Goal: Task Accomplishment & Management: Use online tool/utility

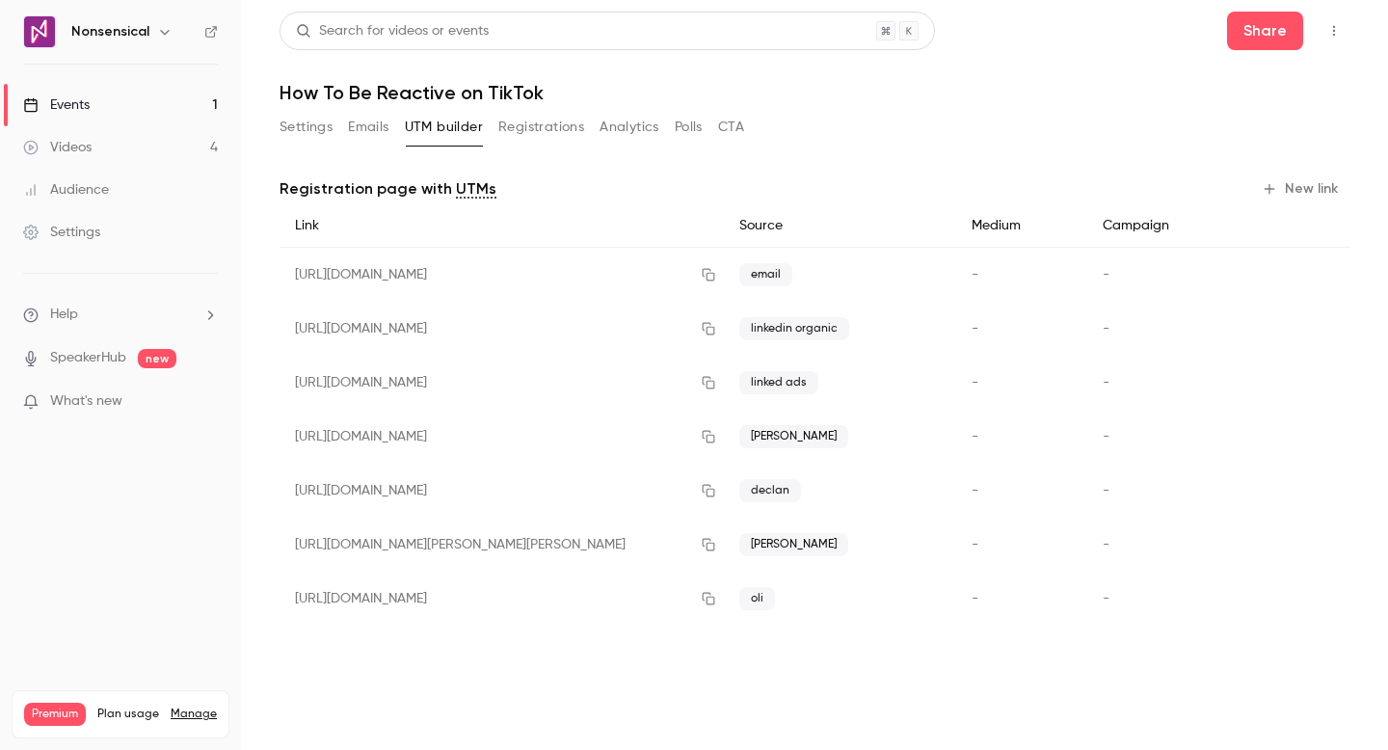
click at [145, 101] on link "Events 1" at bounding box center [120, 105] width 241 height 42
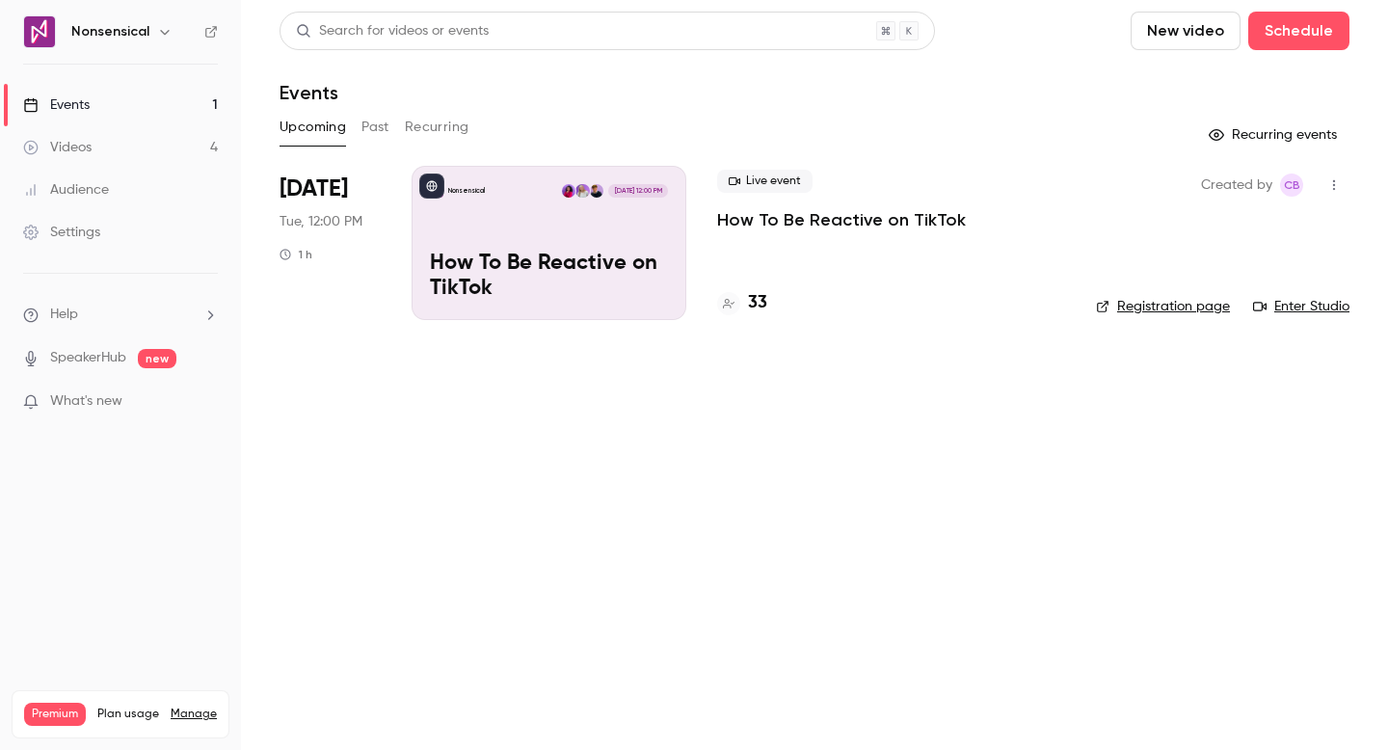
click at [556, 221] on div "Nonsensical [DATE] 12:00 PM How To Be Reactive on TikTok" at bounding box center [549, 243] width 275 height 154
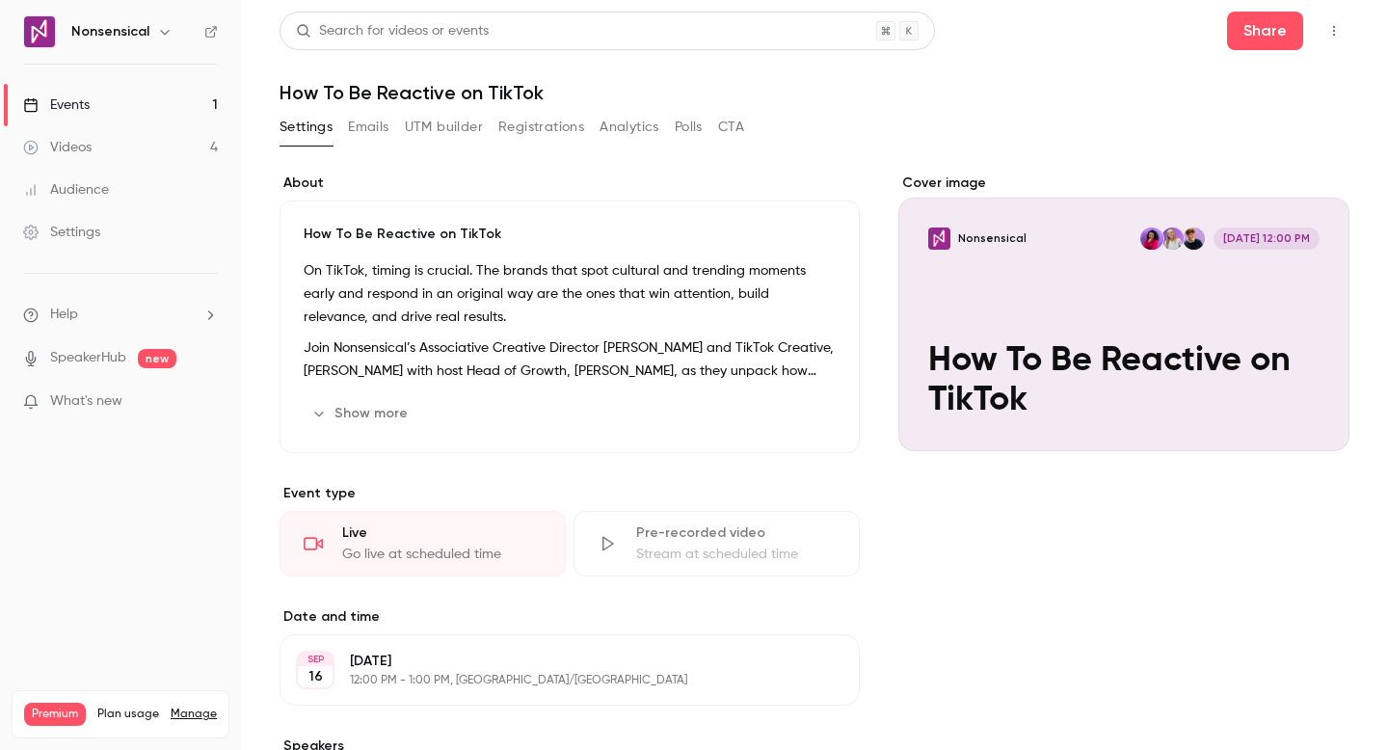
click at [512, 125] on button "Registrations" at bounding box center [541, 127] width 86 height 31
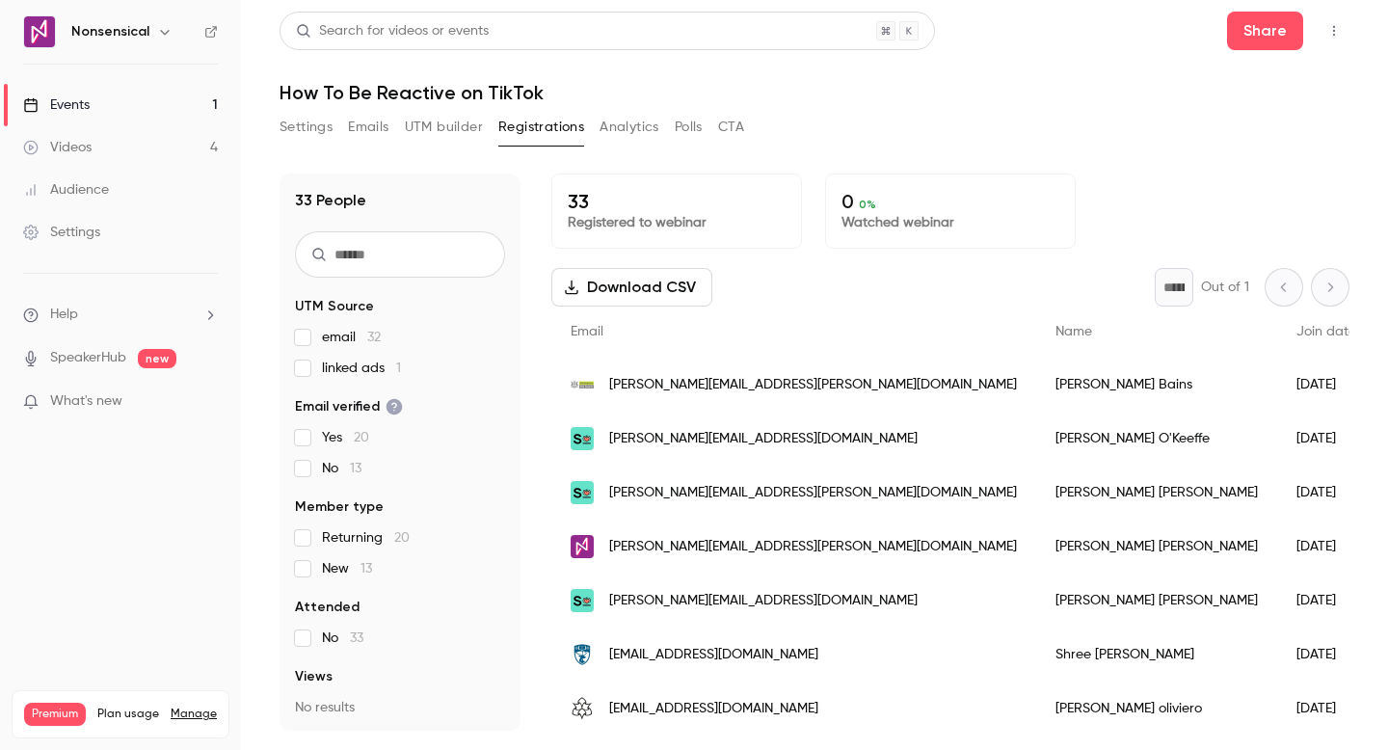
click at [372, 570] on span "New 13" at bounding box center [347, 568] width 50 height 19
click at [462, 135] on button "UTM builder" at bounding box center [444, 127] width 78 height 31
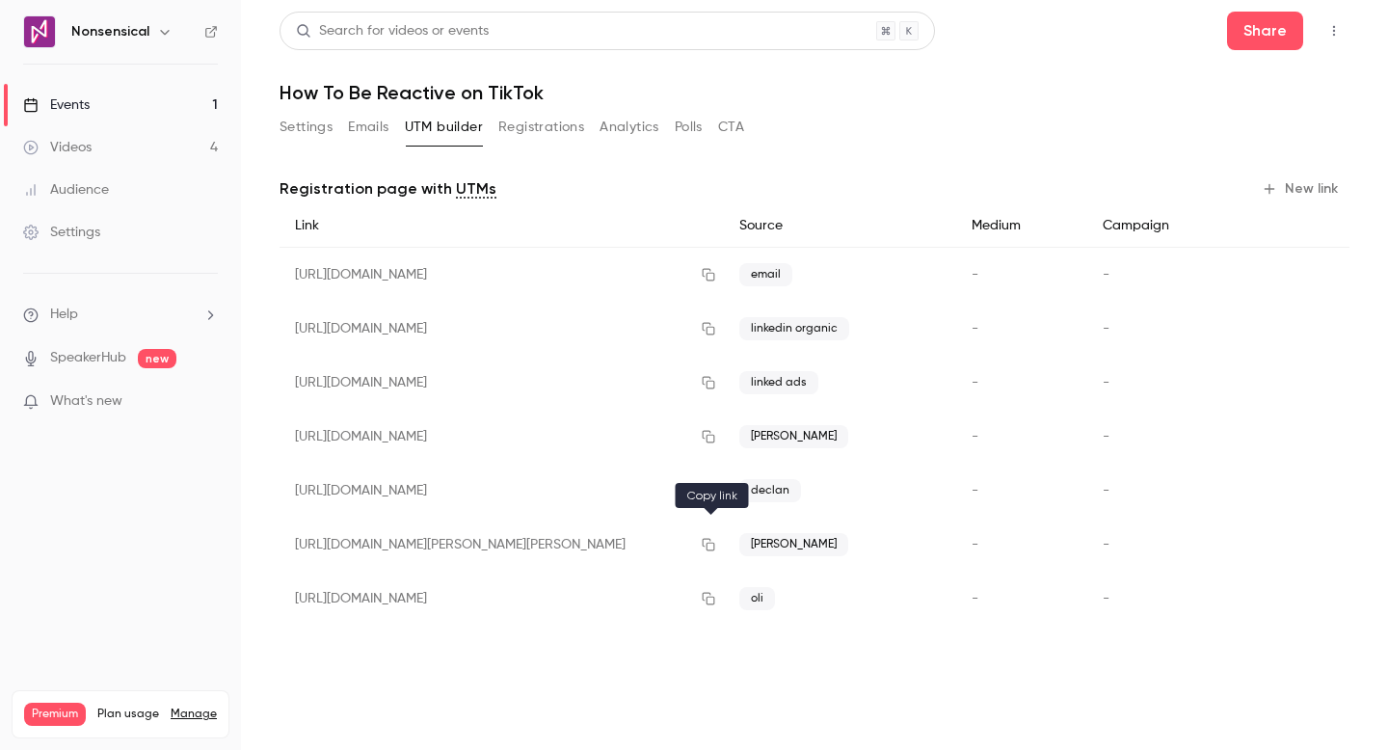
click at [713, 544] on icon "button" at bounding box center [708, 544] width 15 height 13
